Goal: Task Accomplishment & Management: Complete application form

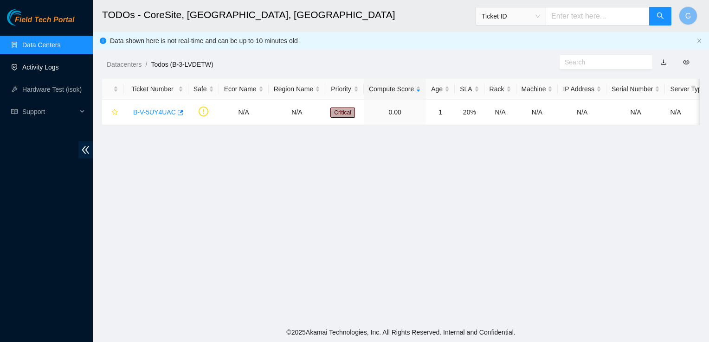
scroll to position [190, 0]
click at [39, 64] on link "Activity Logs" at bounding box center [40, 67] width 37 height 7
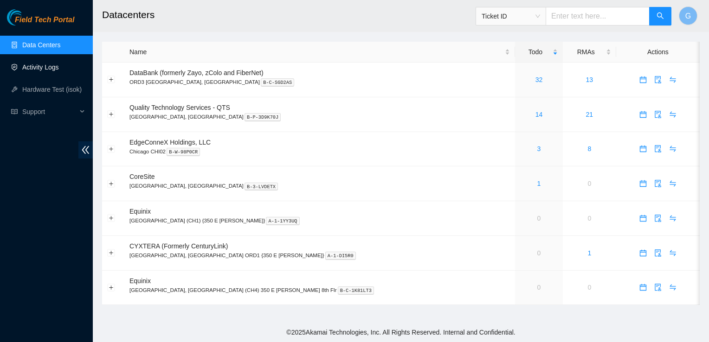
click at [34, 68] on link "Activity Logs" at bounding box center [40, 67] width 37 height 7
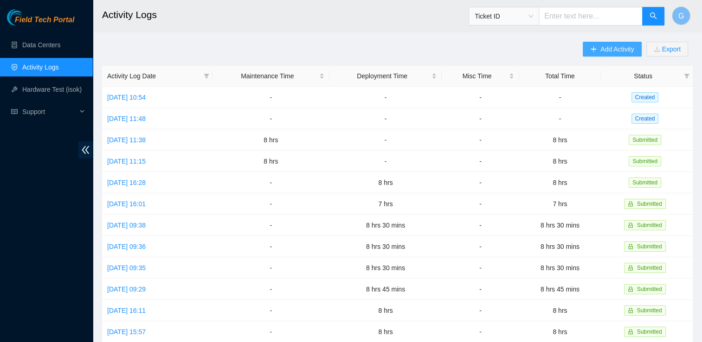
click at [618, 49] on span "Add Activity" at bounding box center [616, 49] width 33 height 10
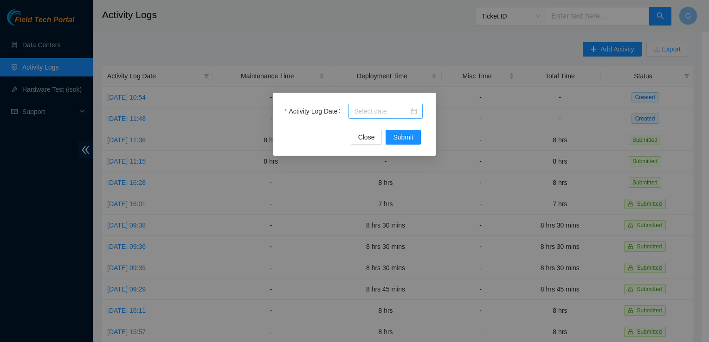
click at [382, 110] on input "Activity Log Date" at bounding box center [381, 111] width 55 height 10
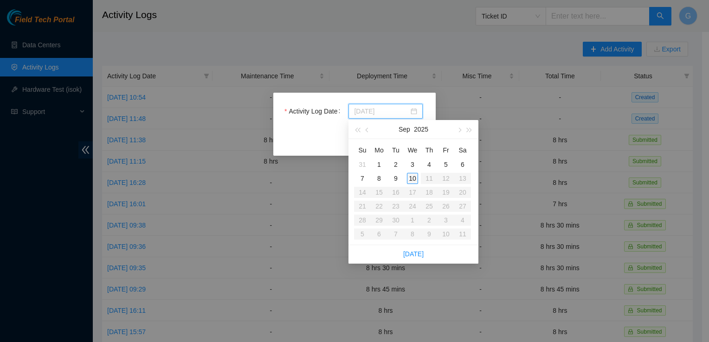
type input "2025-09-10"
click at [413, 176] on div "10" at bounding box center [412, 178] width 11 height 11
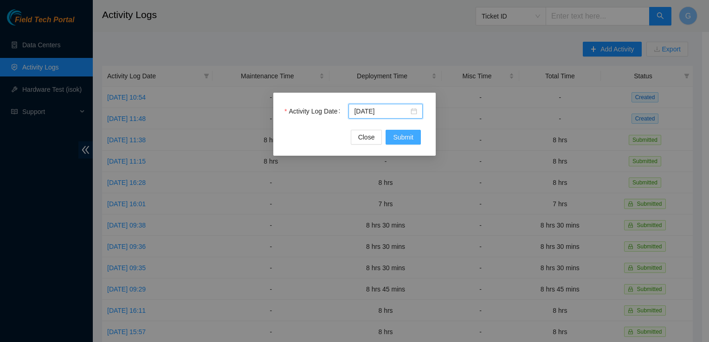
click at [411, 141] on span "Submit" at bounding box center [403, 137] width 20 height 10
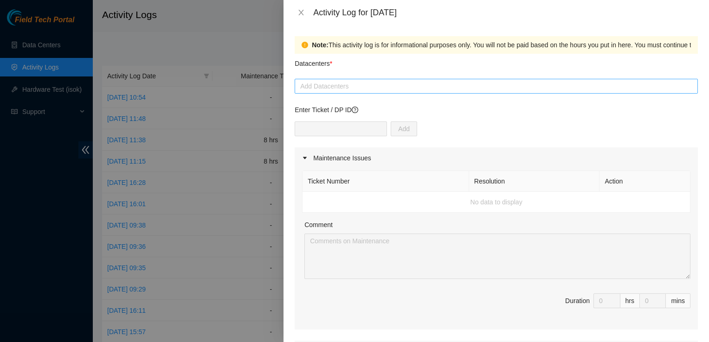
click at [326, 84] on div at bounding box center [496, 86] width 398 height 11
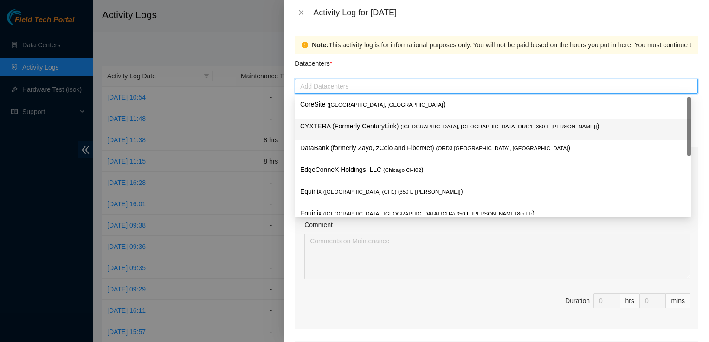
click at [338, 125] on p "CYXTERA (Formerly CenturyLink) ( Chicago, IL ORD1 {350 E Cermak} )" at bounding box center [492, 126] width 385 height 11
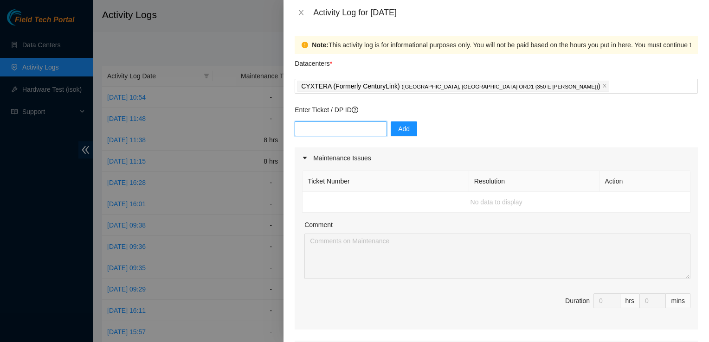
click at [320, 124] on input "text" at bounding box center [340, 128] width 92 height 15
paste input "DP80955"
type input "DP80955"
click at [398, 133] on span "Add" at bounding box center [404, 129] width 12 height 10
click at [355, 128] on input "text" at bounding box center [340, 128] width 92 height 15
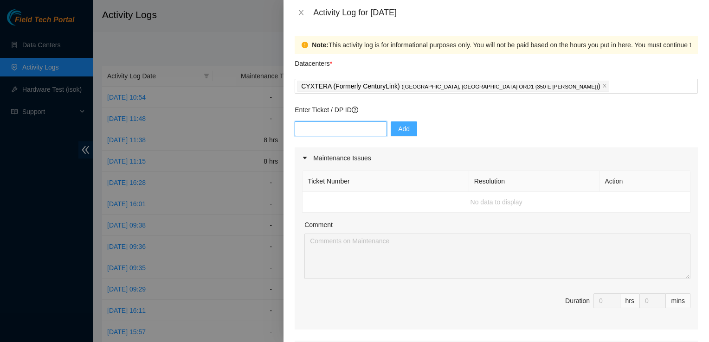
paste input "DP80897"
type input "DP80897"
click at [398, 132] on span "Add" at bounding box center [404, 129] width 12 height 10
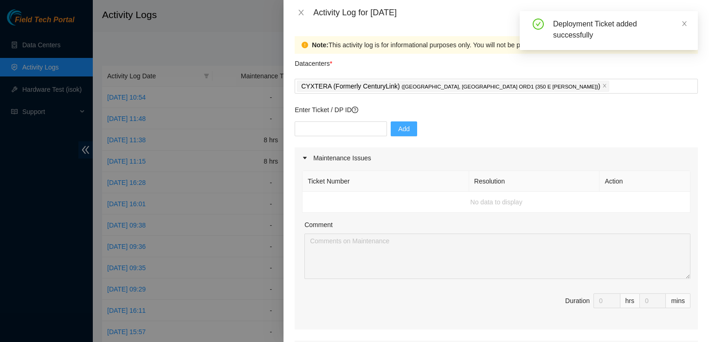
scroll to position [232, 0]
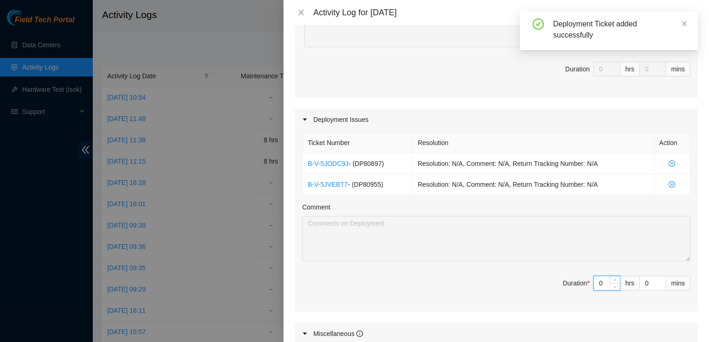
drag, startPoint x: 595, startPoint y: 277, endPoint x: 578, endPoint y: 285, distance: 18.3
click at [578, 285] on span "Duration * 0 hrs 0 mins" at bounding box center [496, 289] width 388 height 26
type input "8"
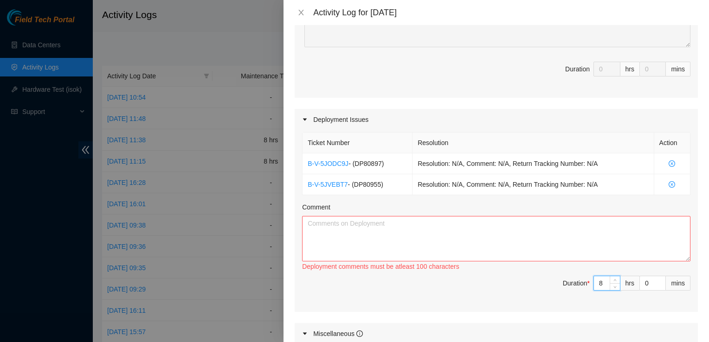
type input "8"
click at [400, 224] on textarea "Comment" at bounding box center [496, 238] width 388 height 45
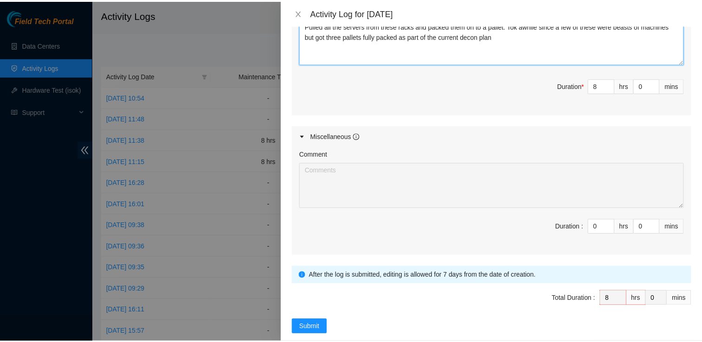
scroll to position [441, 0]
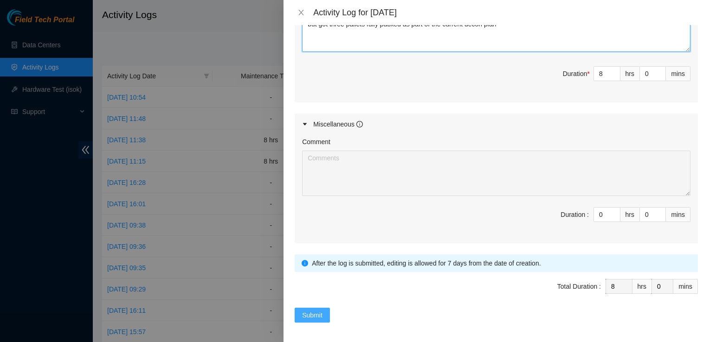
type textarea "Pulled all the servers from these racks and packed them on to a pallet. Tok awh…"
click at [312, 314] on span "Submit" at bounding box center [312, 315] width 20 height 10
